Goal: Task Accomplishment & Management: Manage account settings

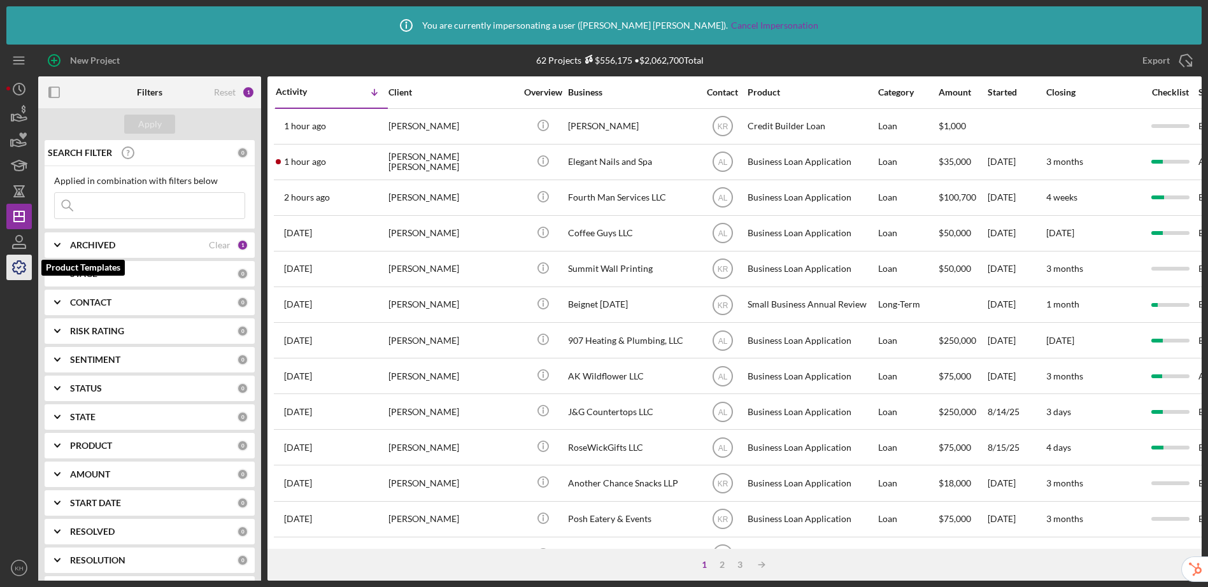
click at [28, 271] on icon "button" at bounding box center [19, 268] width 32 height 32
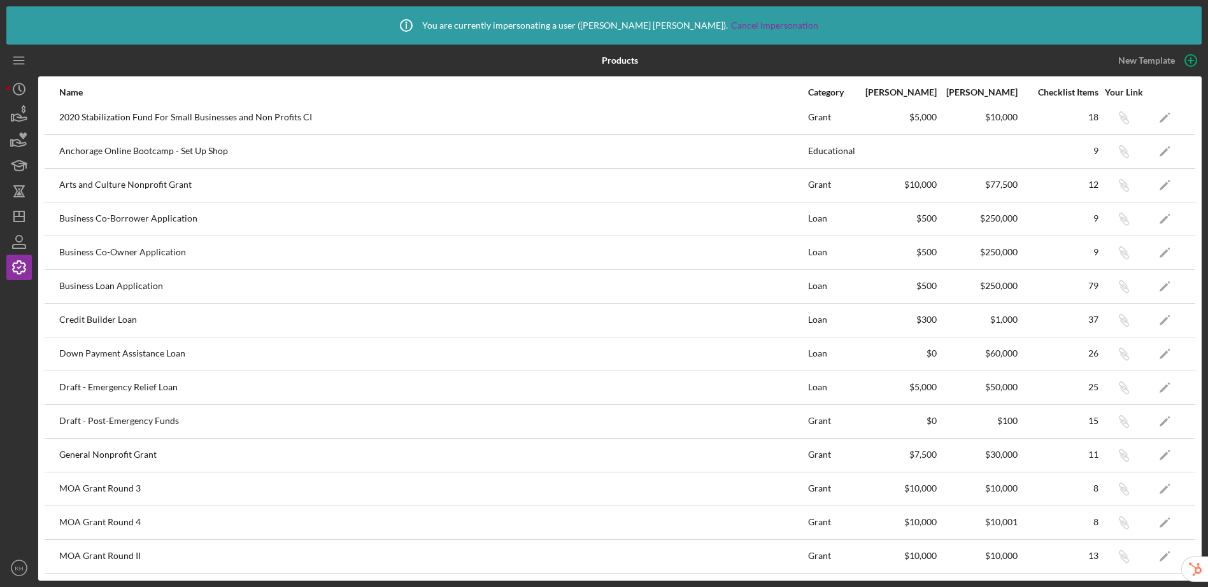
scroll to position [17, 0]
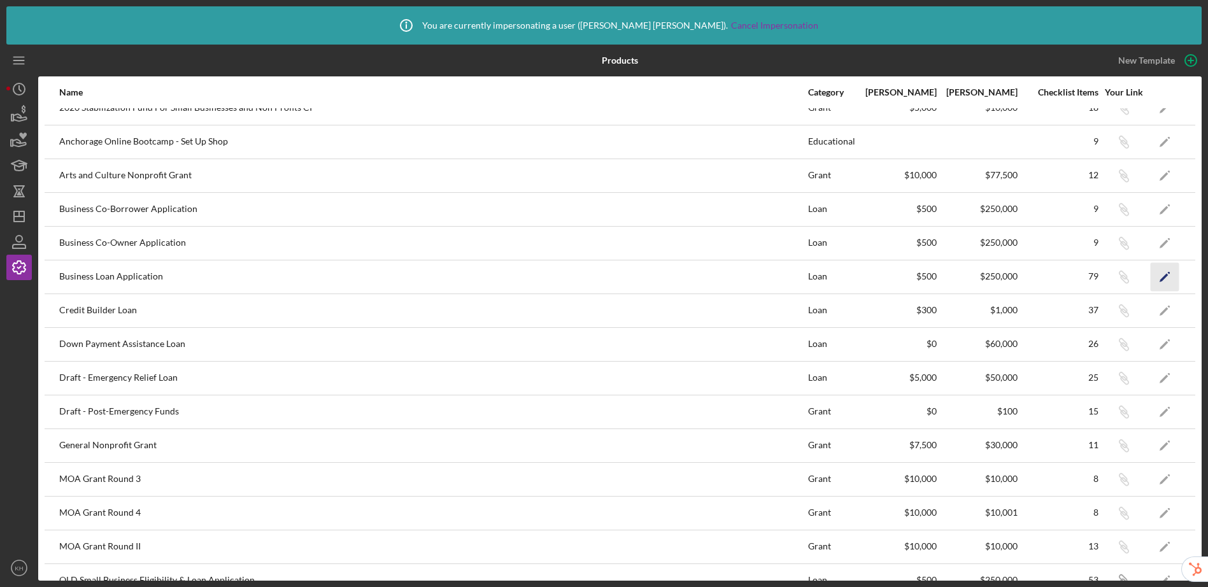
click at [1154, 282] on icon "Icon/Edit" at bounding box center [1165, 276] width 29 height 29
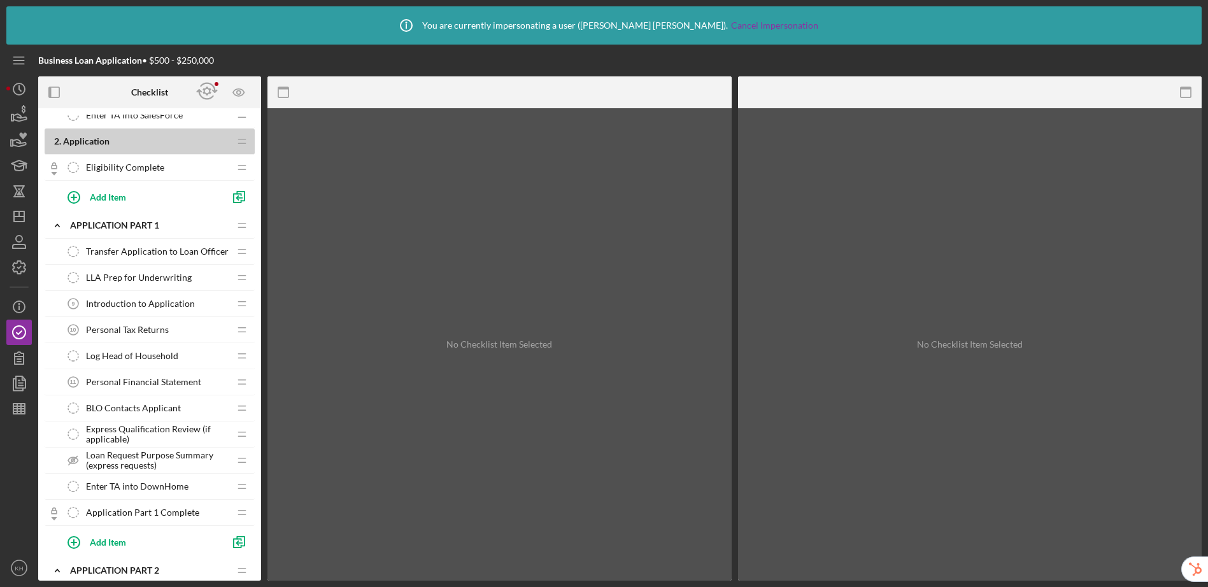
scroll to position [589, 0]
click at [14, 219] on polygon "button" at bounding box center [19, 216] width 10 height 10
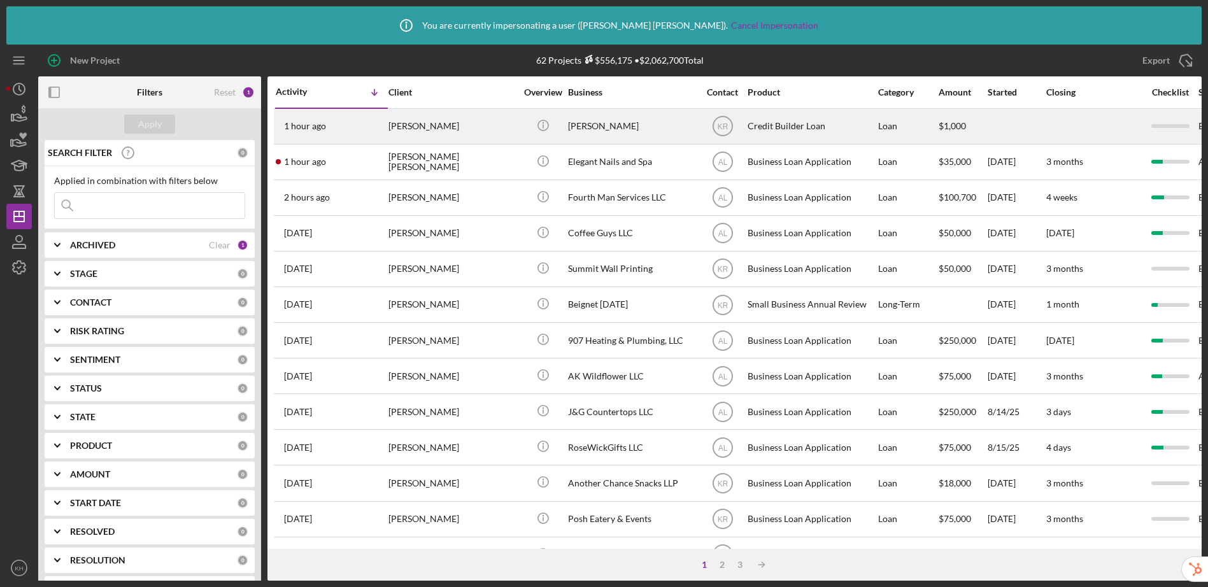
click at [776, 122] on div "Credit Builder Loan" at bounding box center [811, 127] width 127 height 34
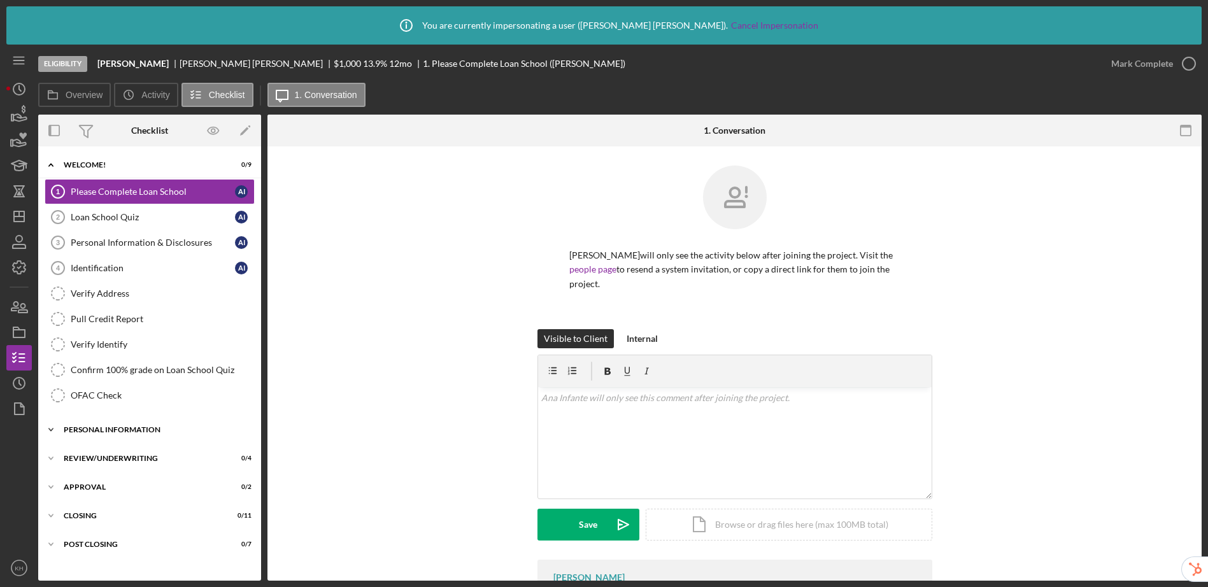
click at [141, 438] on div "Icon/Expander Personal Information 0 / 4" at bounding box center [149, 429] width 223 height 25
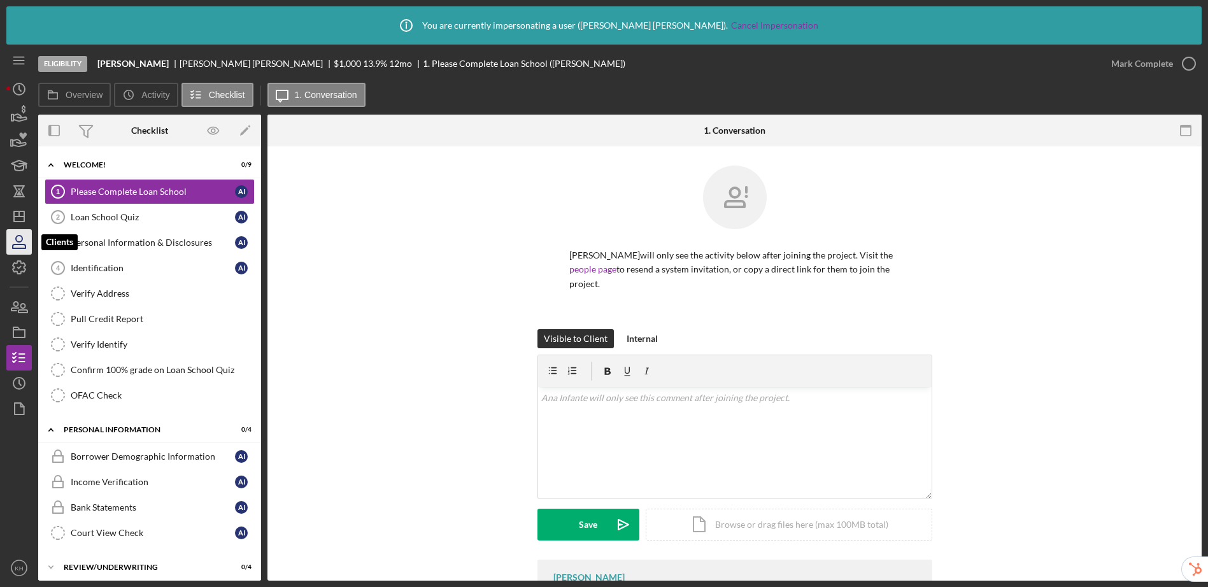
click at [24, 242] on icon "button" at bounding box center [19, 242] width 32 height 32
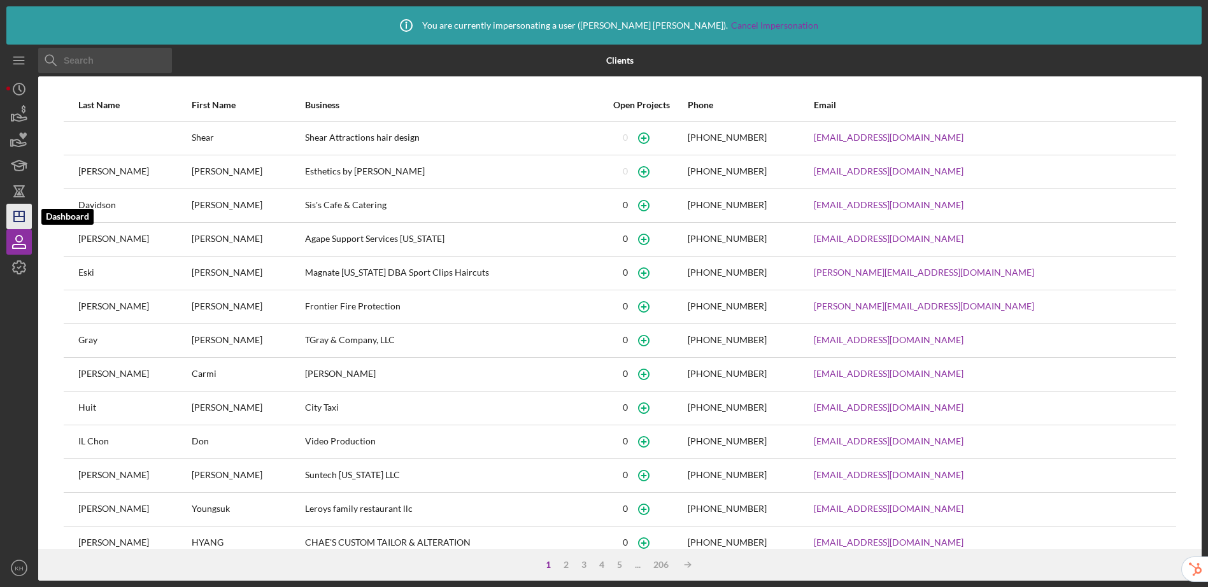
click at [14, 214] on polygon "button" at bounding box center [19, 216] width 10 height 10
